Goal: Task Accomplishment & Management: Use online tool/utility

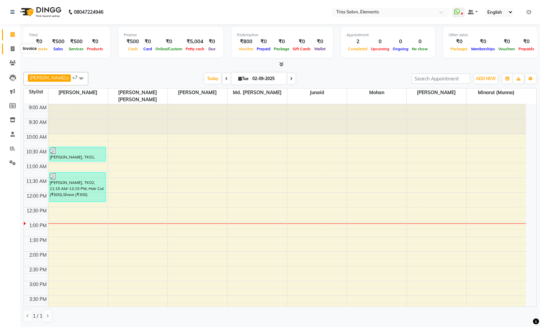
click at [11, 48] on icon at bounding box center [13, 48] width 4 height 5
select select "service"
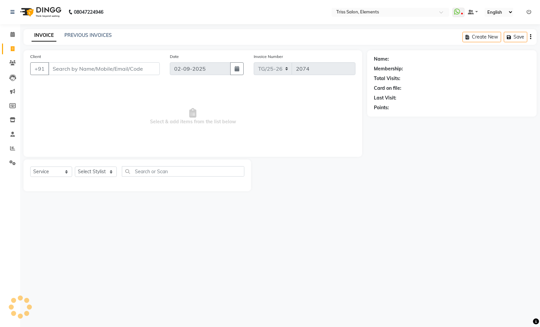
click at [87, 64] on input "Client" at bounding box center [103, 68] width 111 height 13
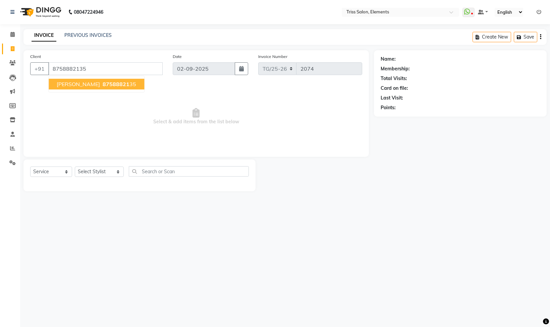
type input "8758882135"
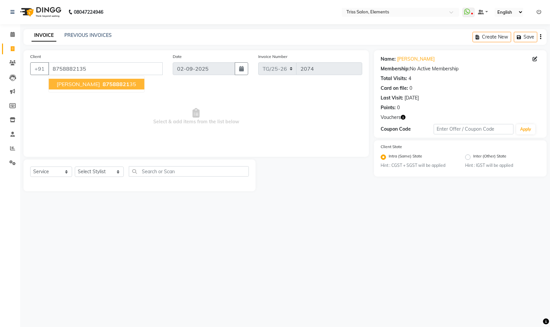
click at [74, 87] on span "[PERSON_NAME]" at bounding box center [78, 84] width 43 height 7
click at [401, 117] on icon "button" at bounding box center [403, 117] width 5 height 5
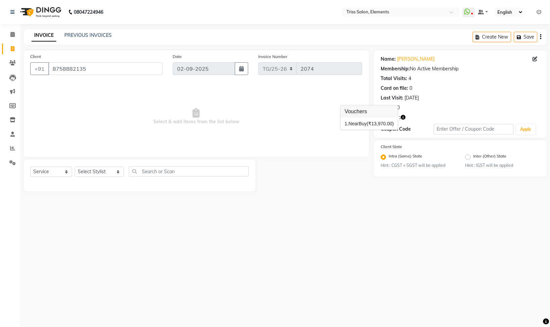
click at [221, 213] on div "08047224946 Select Location × Triss Salon, Elements WhatsApp Status ✕ Status: D…" at bounding box center [275, 163] width 550 height 327
click at [12, 35] on icon at bounding box center [12, 34] width 4 height 5
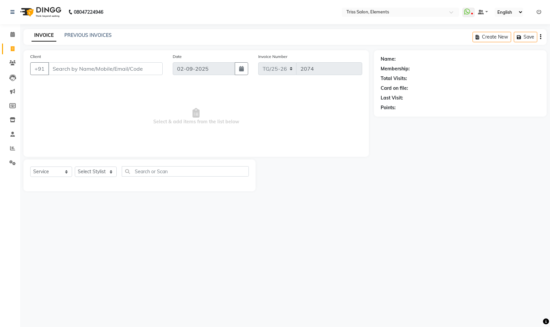
select select "service"
